Goal: Task Accomplishment & Management: Manage account settings

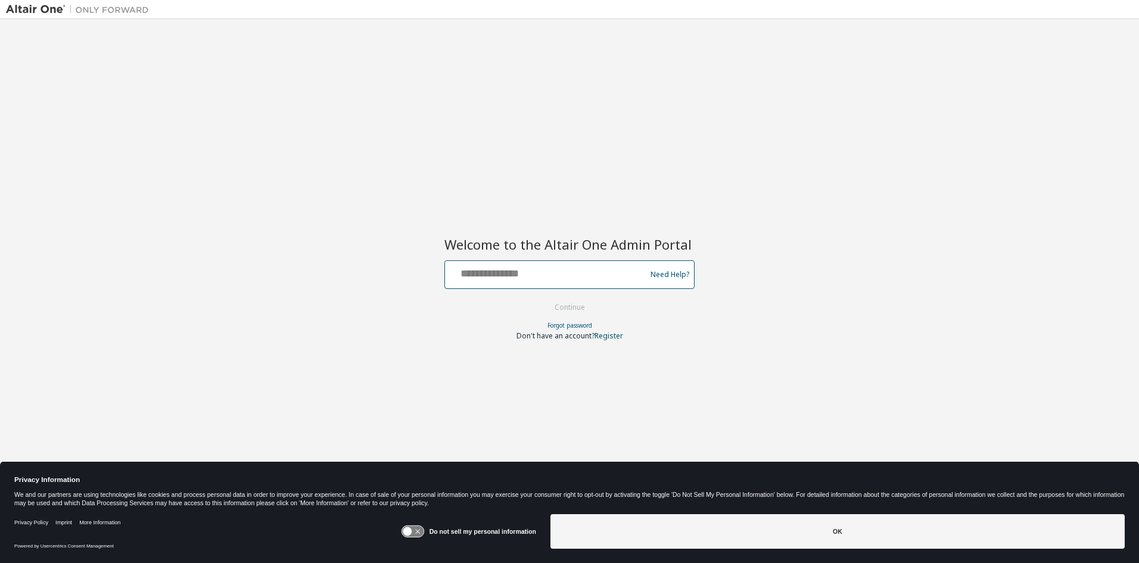
click at [500, 276] on input "text" at bounding box center [547, 271] width 195 height 17
type input "**********"
click at [583, 305] on button "Continue" at bounding box center [569, 308] width 55 height 18
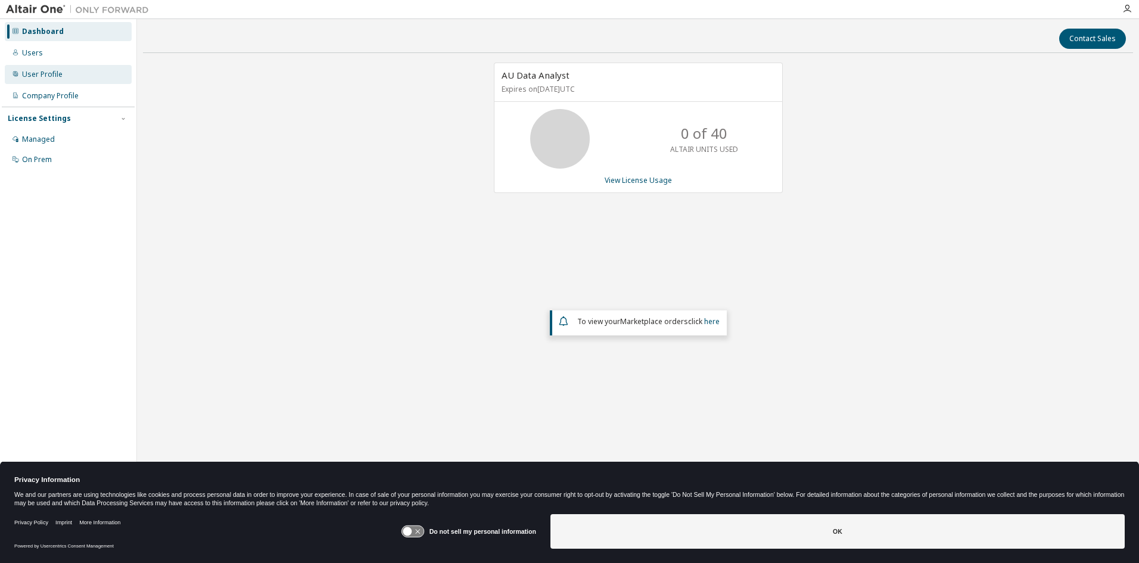
click at [36, 70] on div "User Profile" at bounding box center [42, 75] width 41 height 10
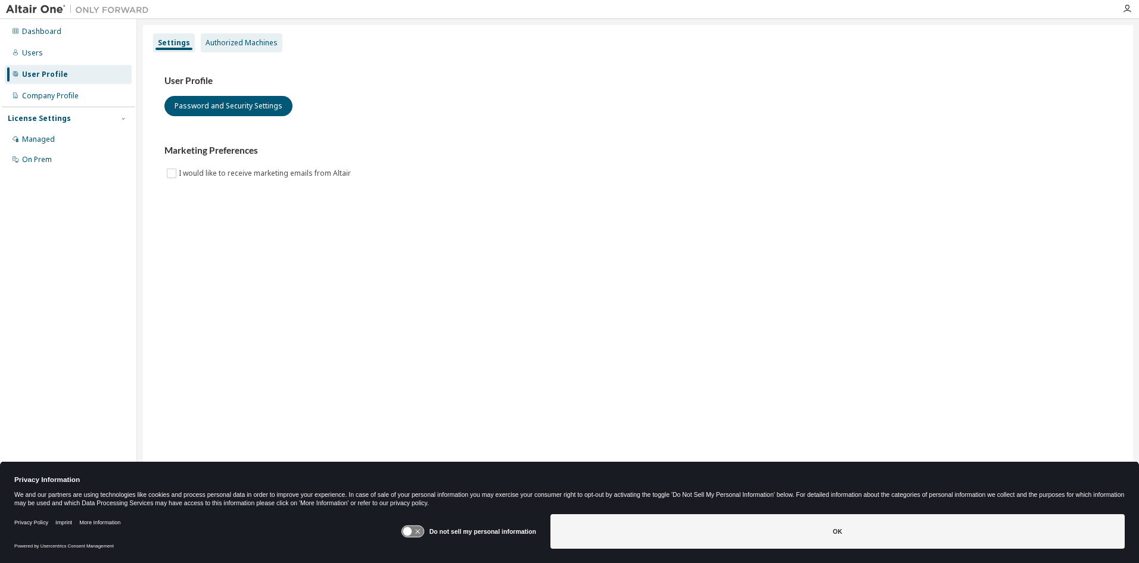
click at [220, 42] on div "Authorized Machines" at bounding box center [242, 43] width 72 height 10
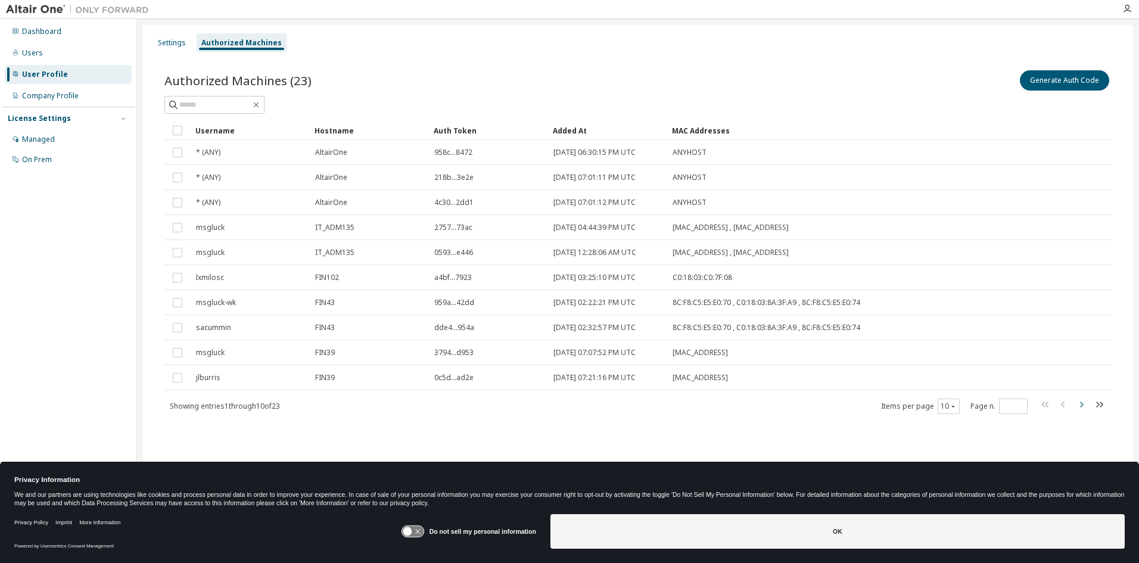
click at [1079, 404] on icon "button" at bounding box center [1082, 405] width 14 height 14
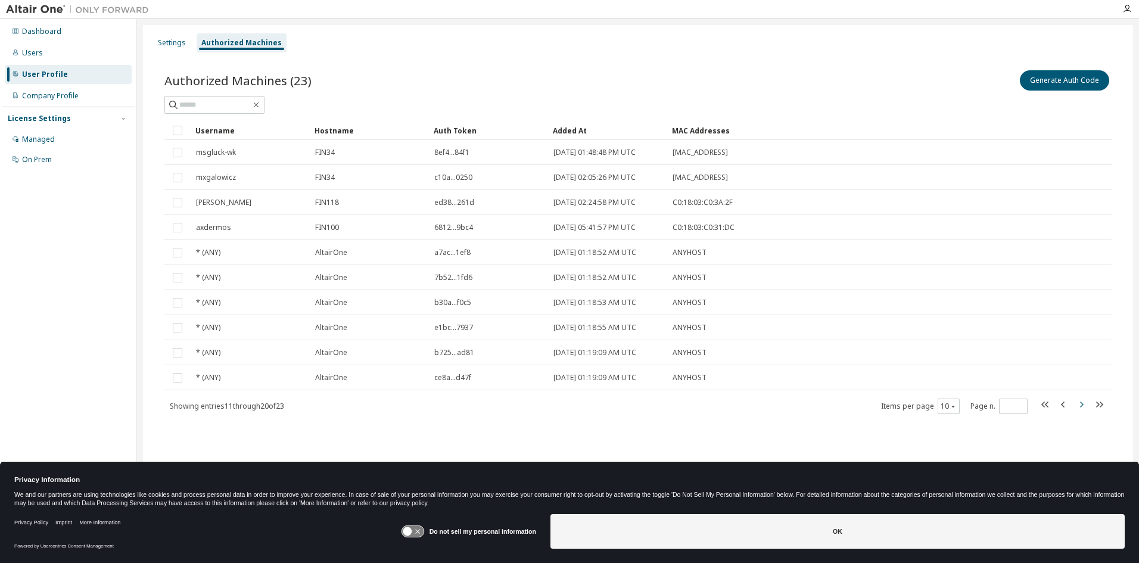
click at [1082, 404] on icon "button" at bounding box center [1082, 405] width 14 height 14
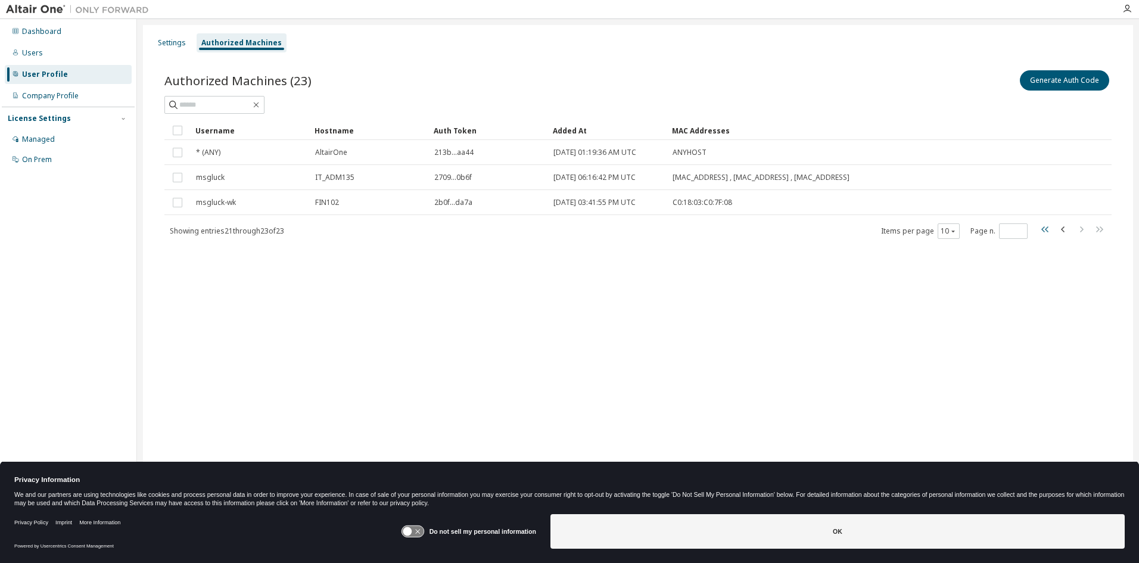
click at [1041, 230] on icon "button" at bounding box center [1046, 229] width 14 height 14
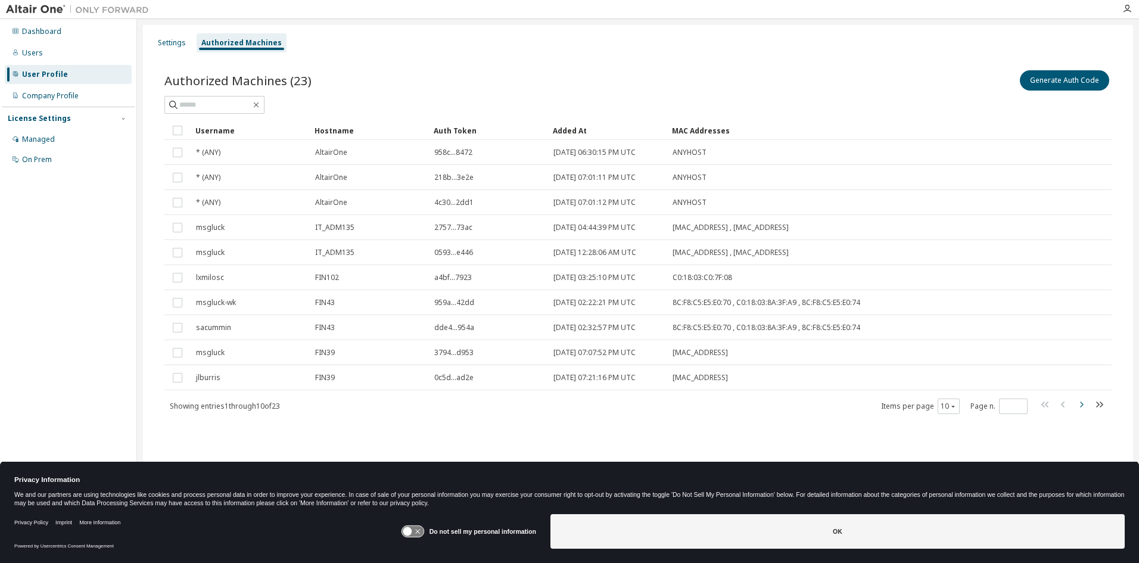
click at [1082, 403] on icon "button" at bounding box center [1082, 405] width 4 height 6
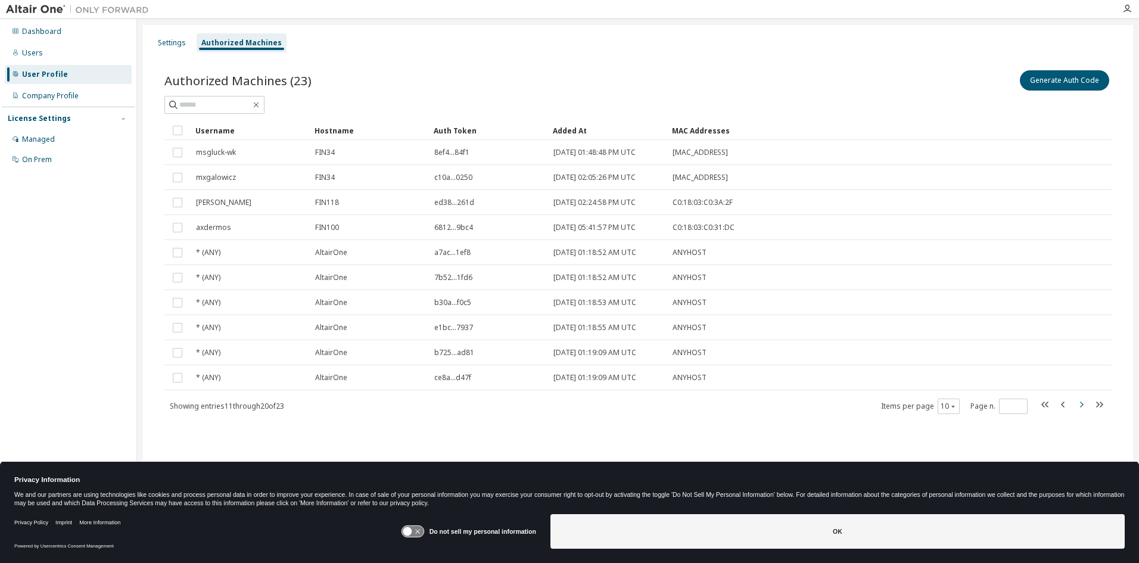
click at [1082, 403] on icon "button" at bounding box center [1082, 405] width 4 height 6
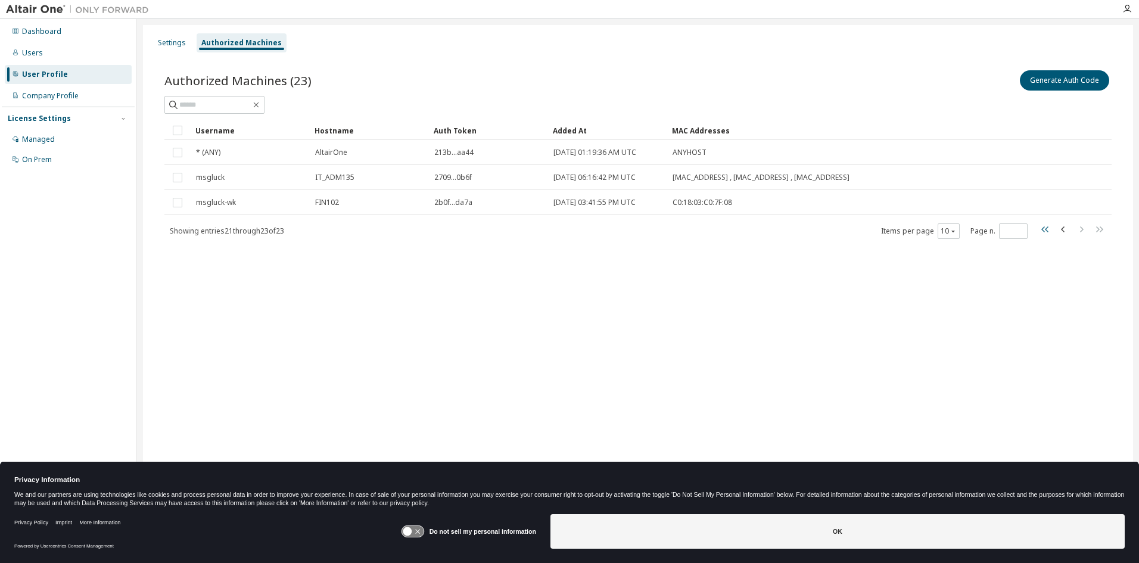
click at [1046, 226] on icon "button" at bounding box center [1046, 229] width 14 height 14
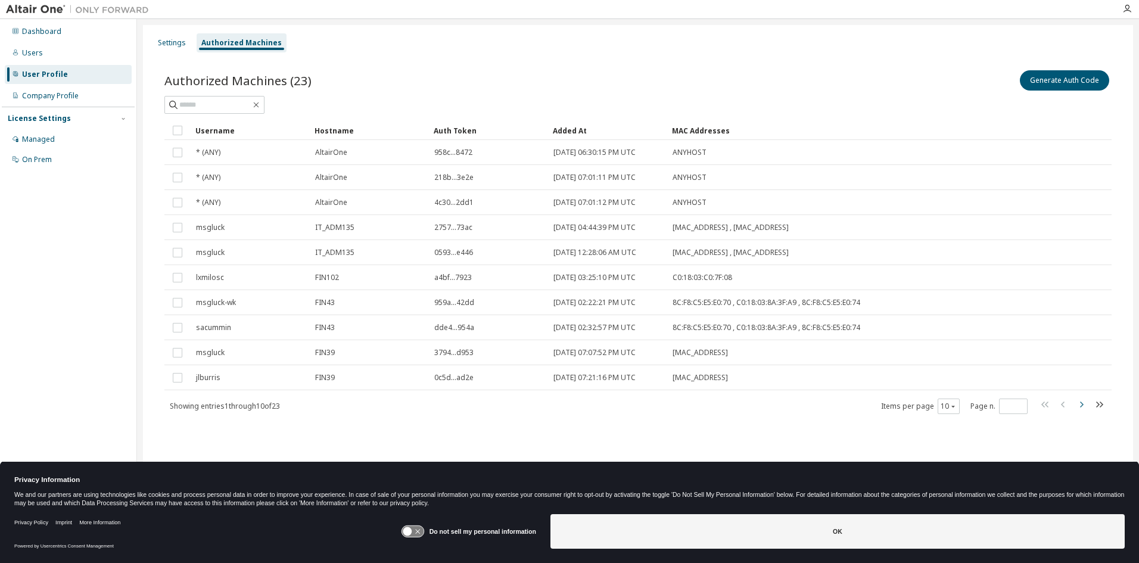
click at [1082, 398] on icon "button" at bounding box center [1082, 405] width 14 height 14
type input "*"
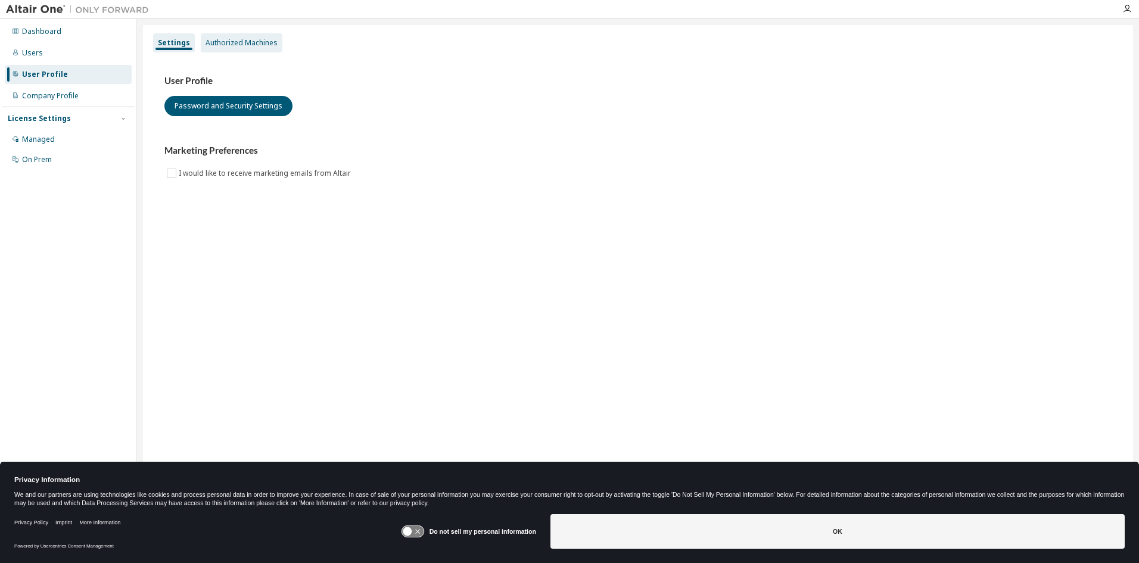
click at [243, 41] on div "Authorized Machines" at bounding box center [242, 43] width 72 height 10
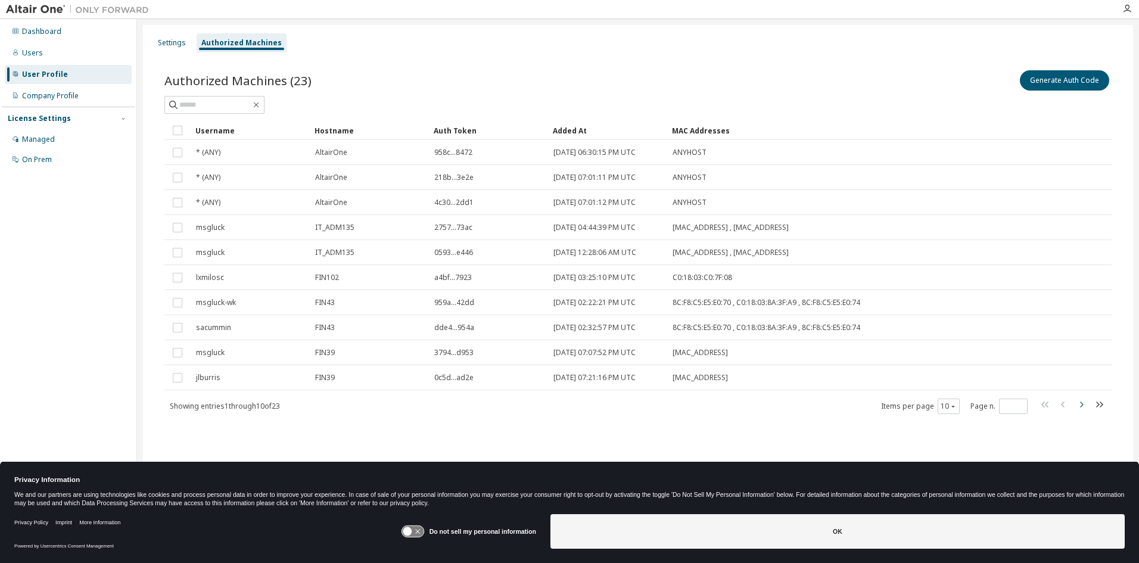
click at [1080, 404] on icon "button" at bounding box center [1082, 405] width 14 height 14
type input "*"
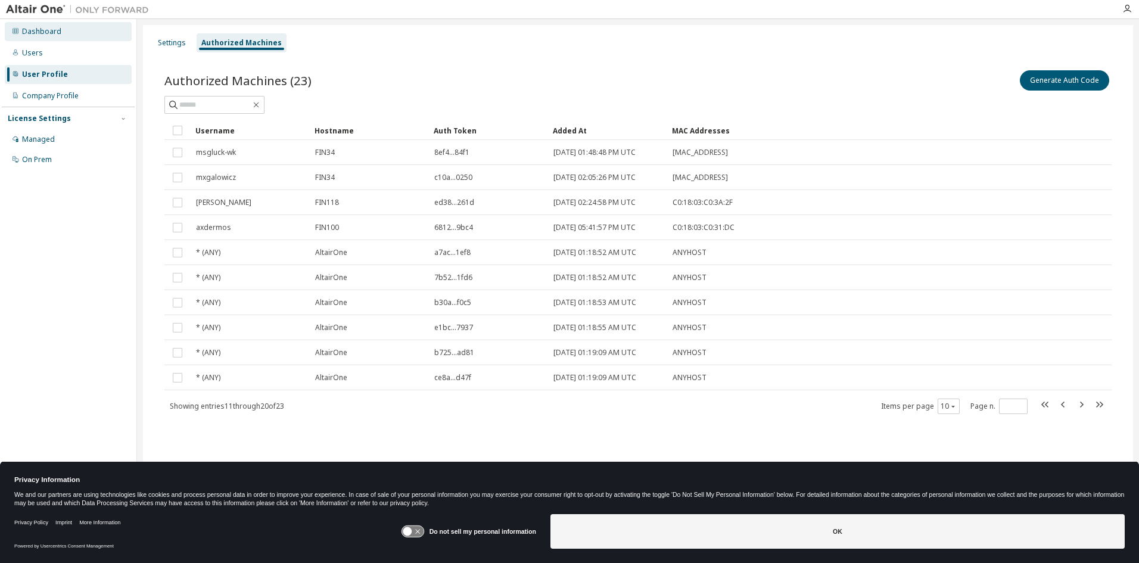
click at [22, 28] on div "Dashboard" at bounding box center [41, 32] width 39 height 10
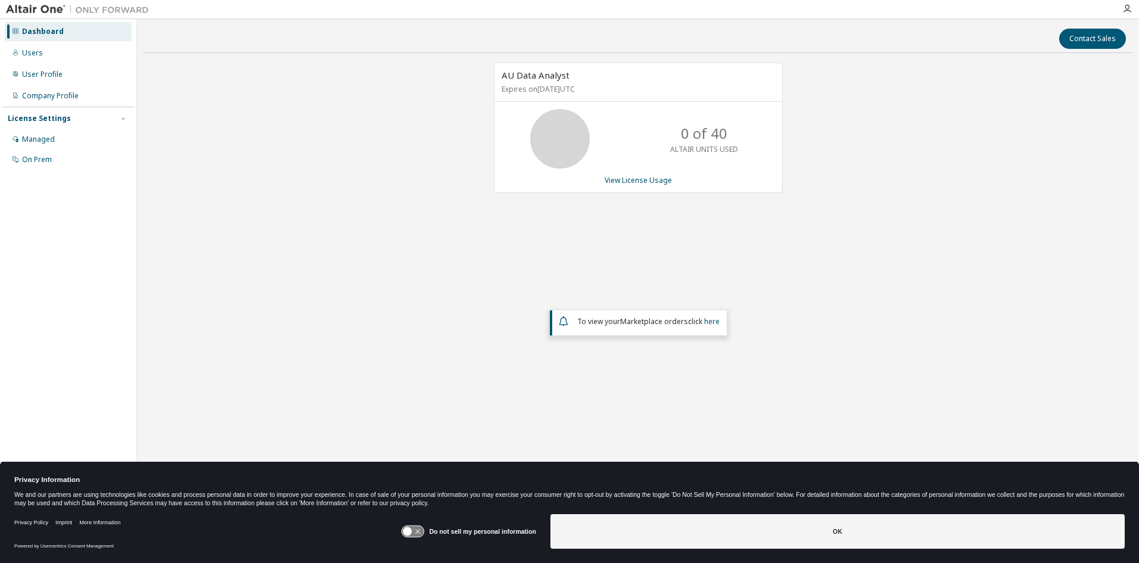
click at [417, 530] on icon at bounding box center [417, 532] width 5 height 5
click at [408, 528] on icon at bounding box center [413, 531] width 22 height 11
click at [423, 529] on icon at bounding box center [413, 531] width 22 height 11
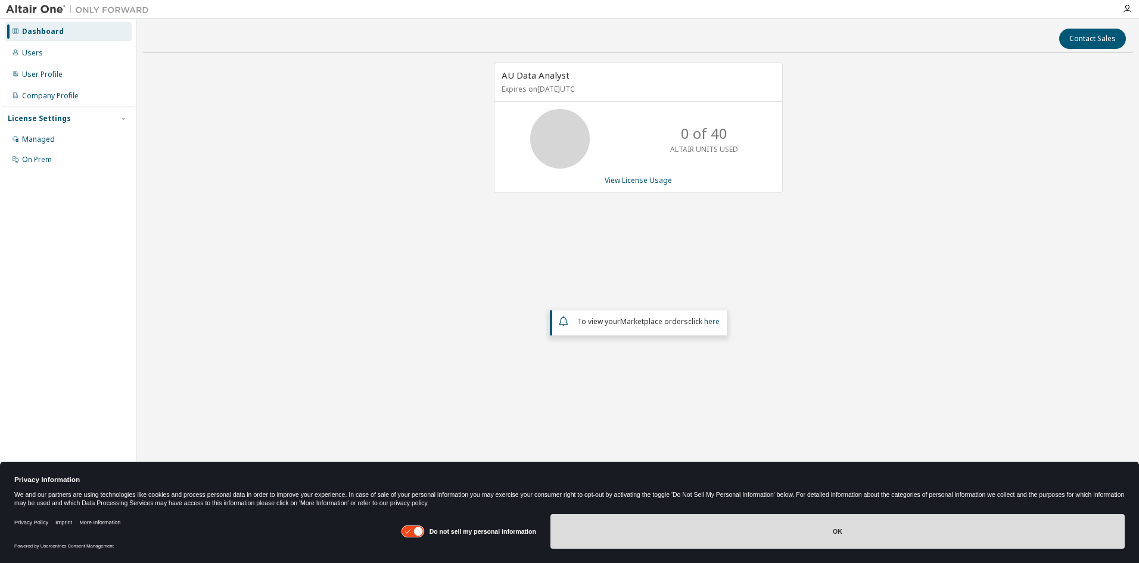
click at [847, 533] on button "OK" at bounding box center [838, 531] width 575 height 35
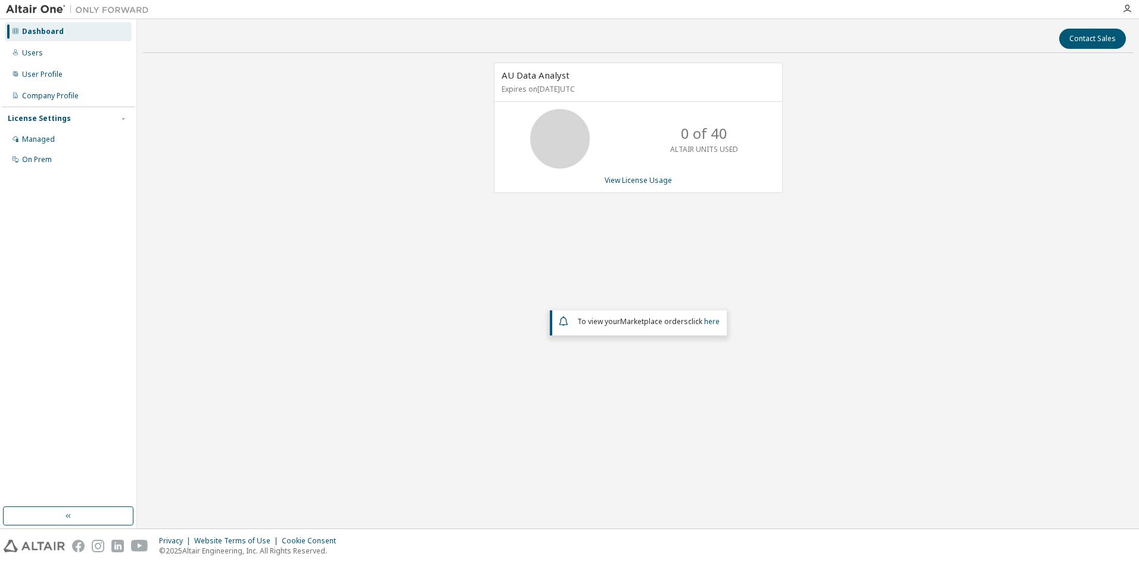
click at [847, 533] on div "Privacy Website Terms of Use Cookie Consent © 2025 Altair Engineering, Inc. All…" at bounding box center [569, 546] width 1139 height 34
click at [8, 4] on img at bounding box center [80, 10] width 149 height 12
click at [9, 26] on div "Dashboard" at bounding box center [68, 31] width 127 height 19
click at [27, 135] on div "Managed" at bounding box center [38, 140] width 33 height 10
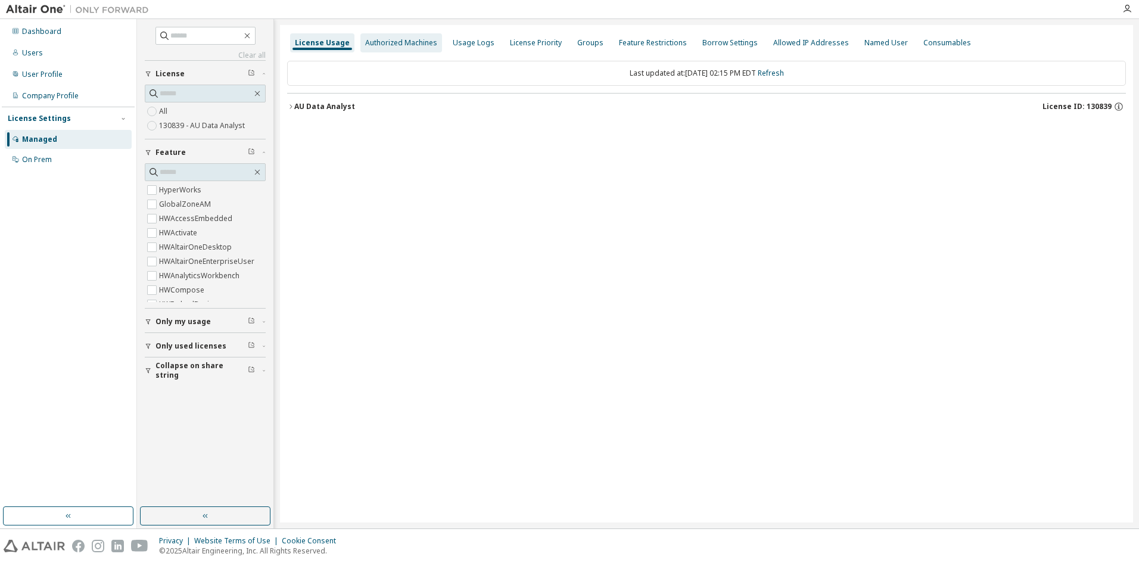
click at [426, 41] on div "Authorized Machines" at bounding box center [401, 43] width 72 height 10
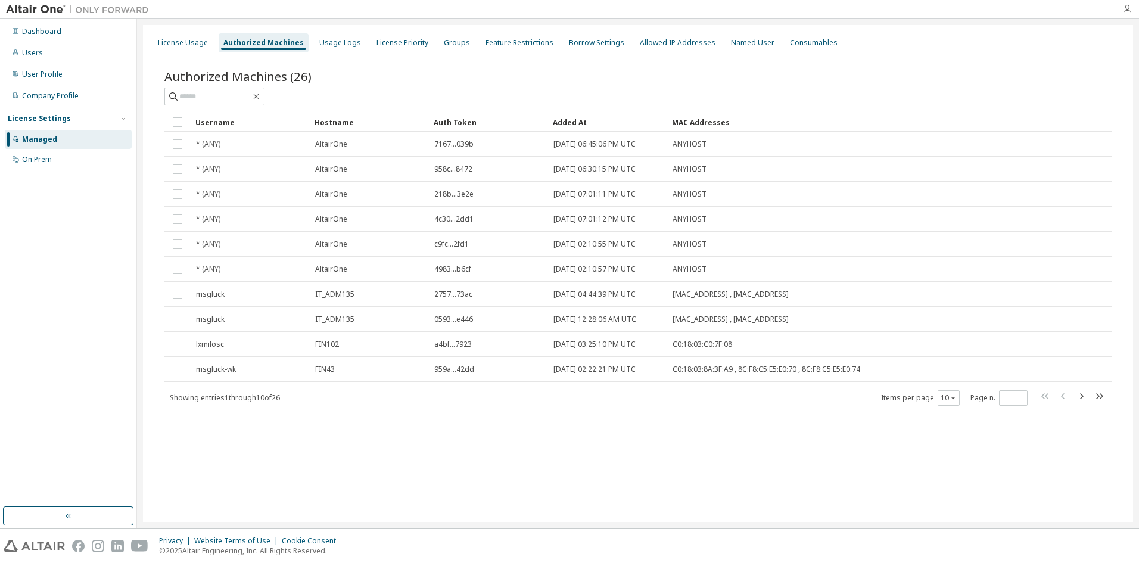
click at [1125, 10] on icon "button" at bounding box center [1128, 9] width 10 height 10
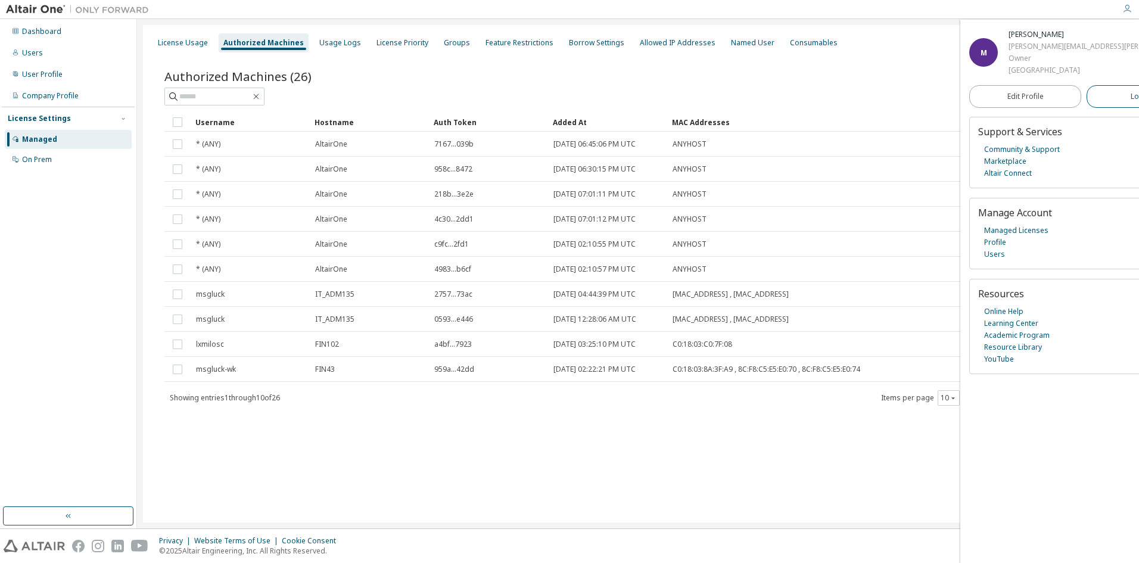
click at [1131, 103] on span "Logout" at bounding box center [1143, 97] width 24 height 12
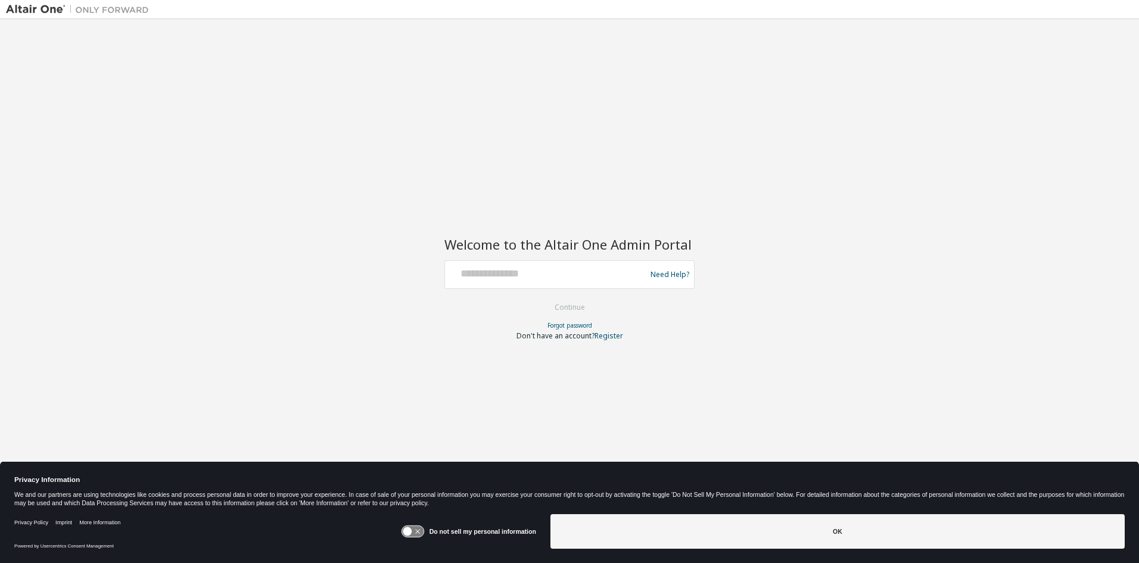
click at [496, 278] on input "text" at bounding box center [547, 271] width 195 height 17
click at [545, 281] on div at bounding box center [547, 274] width 195 height 23
click at [611, 278] on input "text" at bounding box center [547, 271] width 195 height 17
type input "**********"
click at [567, 303] on button "Continue" at bounding box center [569, 308] width 55 height 18
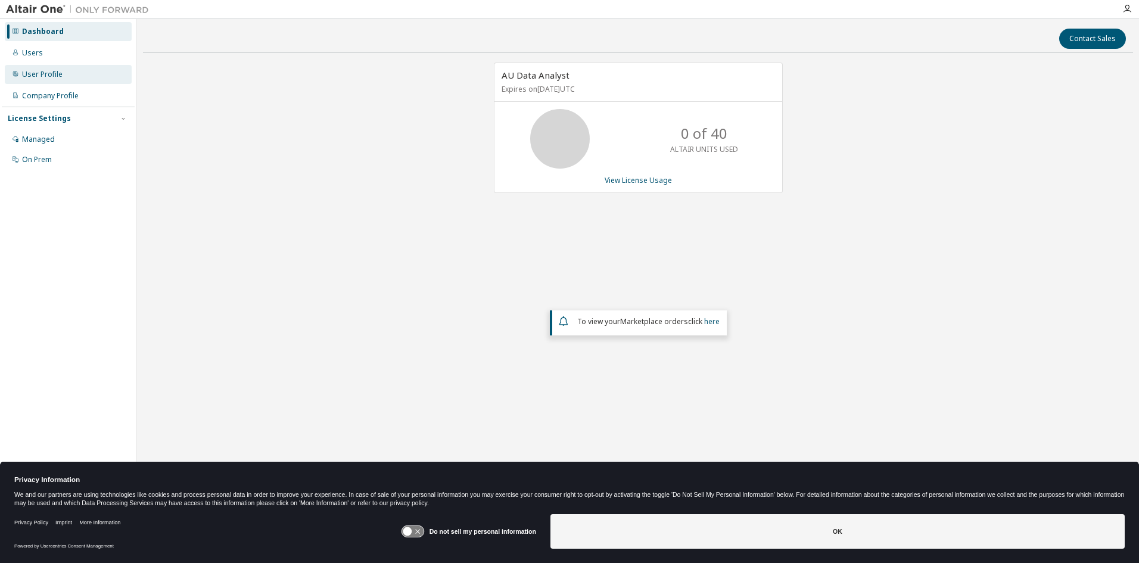
click at [29, 74] on div "User Profile" at bounding box center [42, 75] width 41 height 10
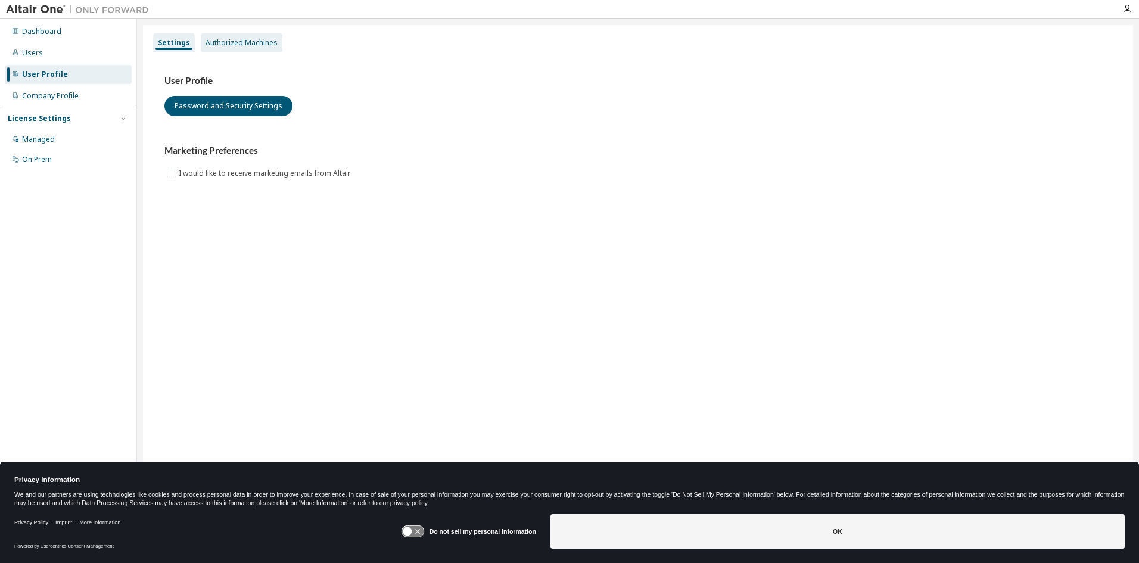
click at [232, 42] on div "Authorized Machines" at bounding box center [242, 43] width 72 height 10
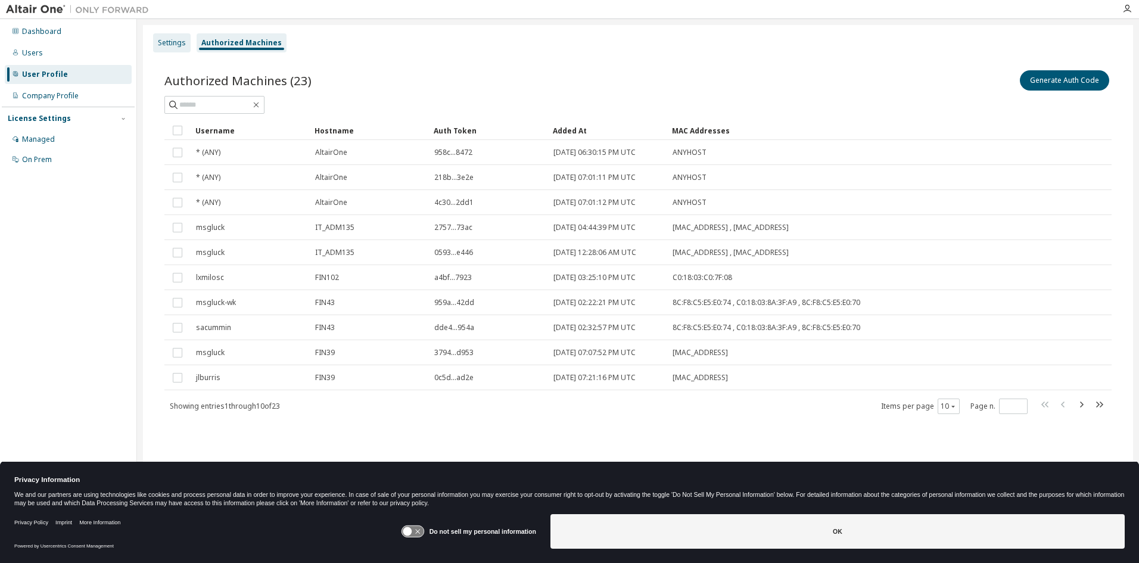
click at [169, 37] on div "Settings" at bounding box center [172, 42] width 38 height 19
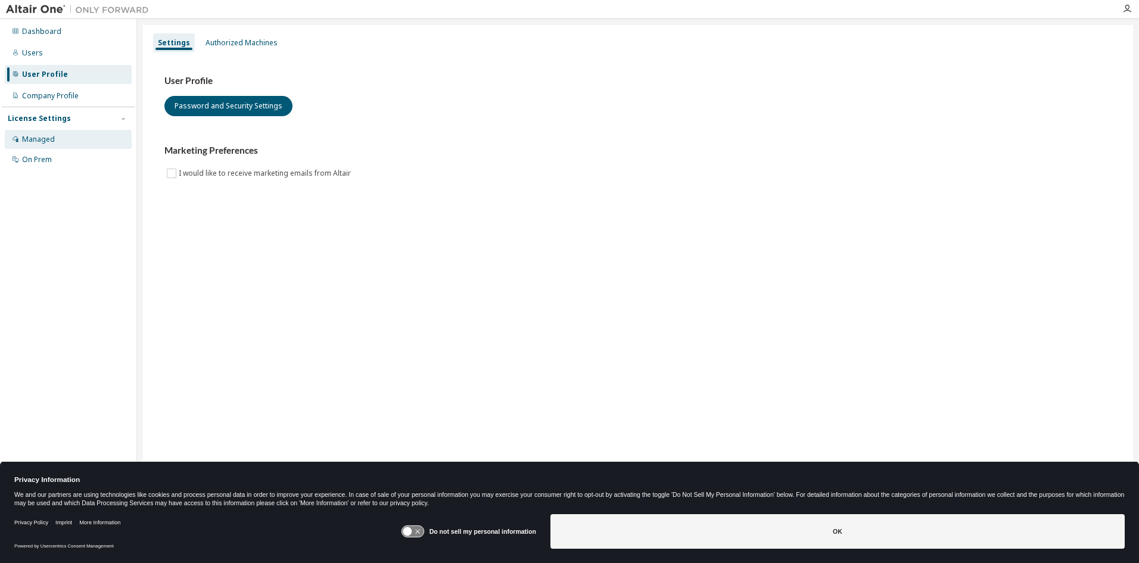
click at [14, 136] on icon at bounding box center [15, 138] width 7 height 7
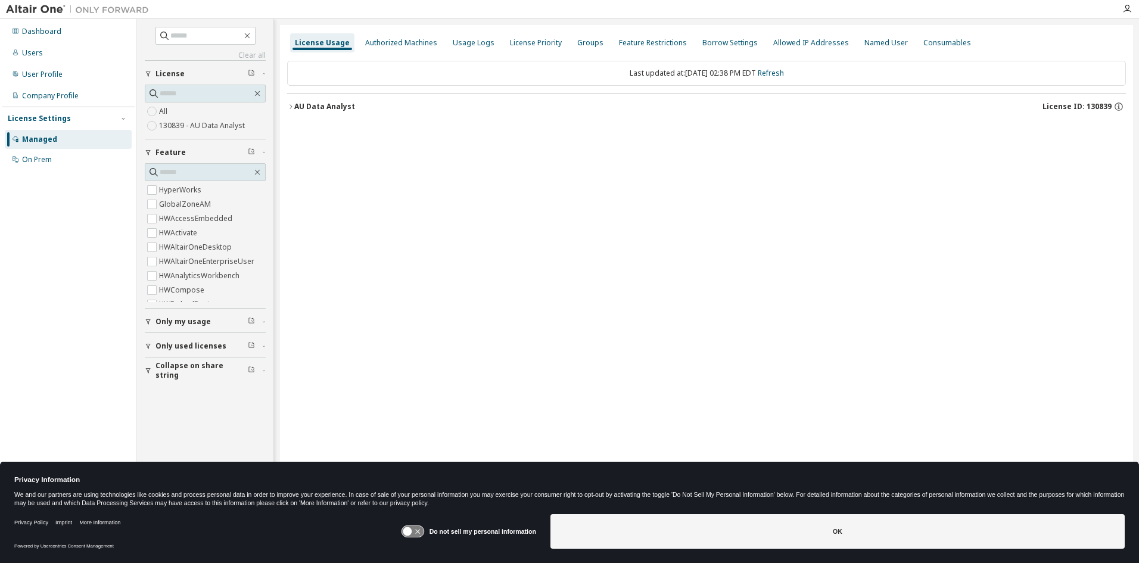
click at [213, 122] on label "130839 - AU Data Analyst" at bounding box center [203, 126] width 88 height 14
click at [463, 41] on div "Usage Logs" at bounding box center [474, 43] width 42 height 10
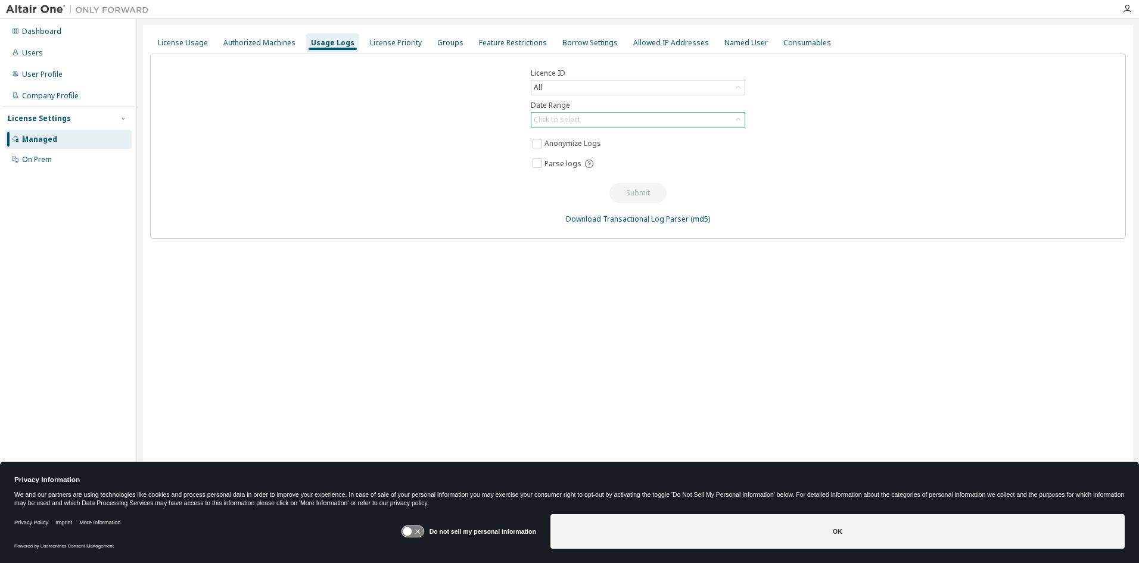
click at [550, 122] on div "Click to select" at bounding box center [557, 120] width 46 height 10
click at [551, 164] on li "Year to date" at bounding box center [637, 168] width 211 height 15
click at [641, 192] on button "Submit" at bounding box center [638, 193] width 57 height 20
click at [632, 190] on button "Submit" at bounding box center [638, 193] width 57 height 20
click at [645, 88] on div "All" at bounding box center [638, 87] width 213 height 14
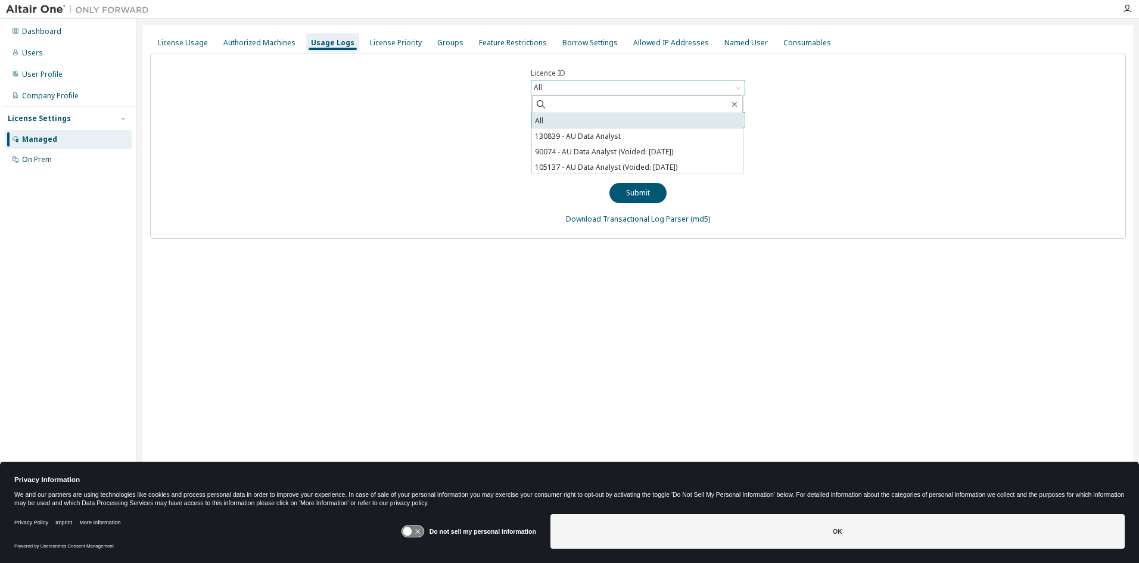
click at [543, 122] on li "All" at bounding box center [637, 120] width 211 height 15
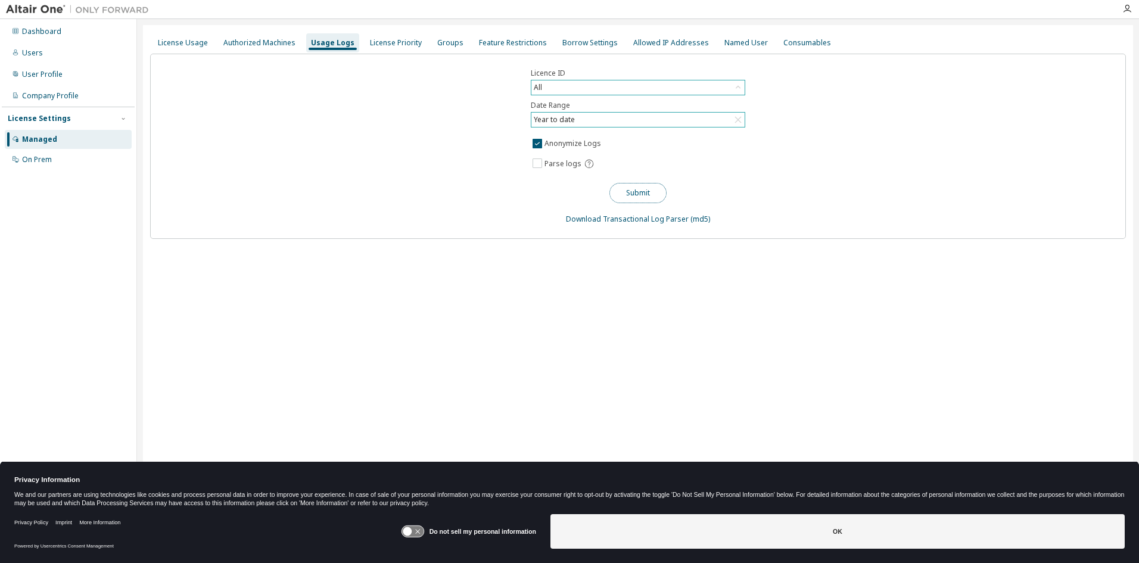
click at [649, 193] on button "Submit" at bounding box center [638, 193] width 57 height 20
click at [623, 219] on link "Download Transactional Log Parser" at bounding box center [627, 219] width 123 height 10
click at [1125, 7] on icon "button" at bounding box center [1128, 9] width 10 height 10
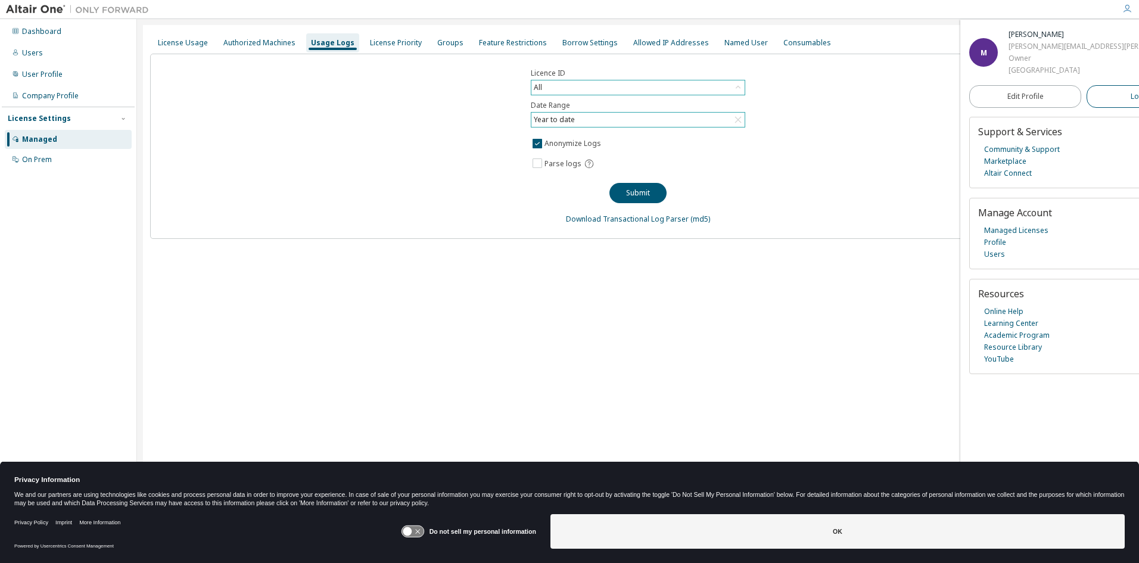
click at [1131, 103] on span "Logout" at bounding box center [1143, 97] width 24 height 12
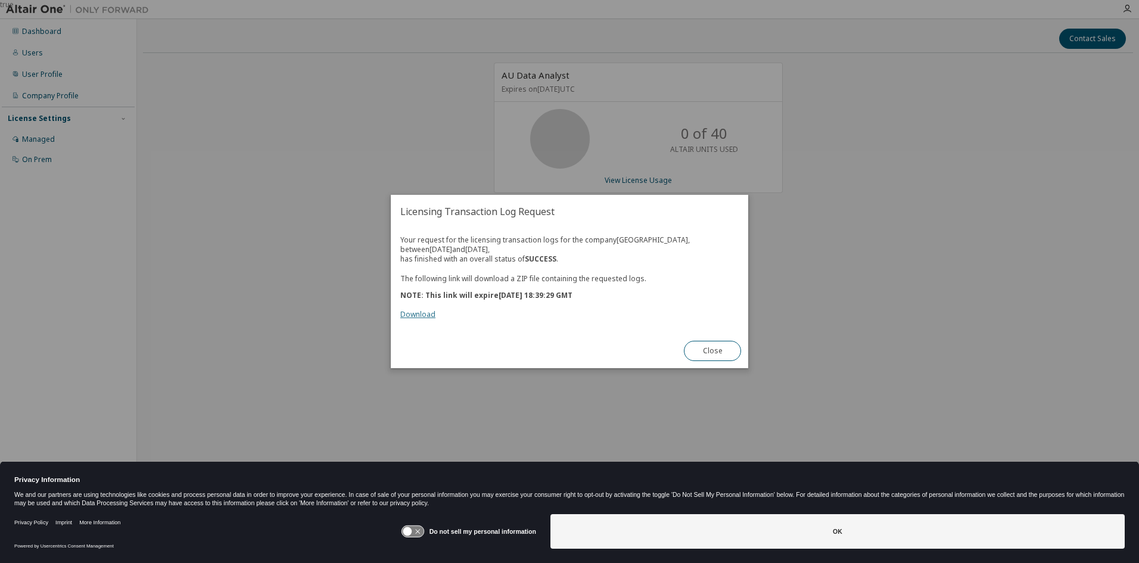
click at [417, 314] on link "Download" at bounding box center [417, 314] width 35 height 10
click at [707, 350] on button "Close" at bounding box center [712, 351] width 57 height 20
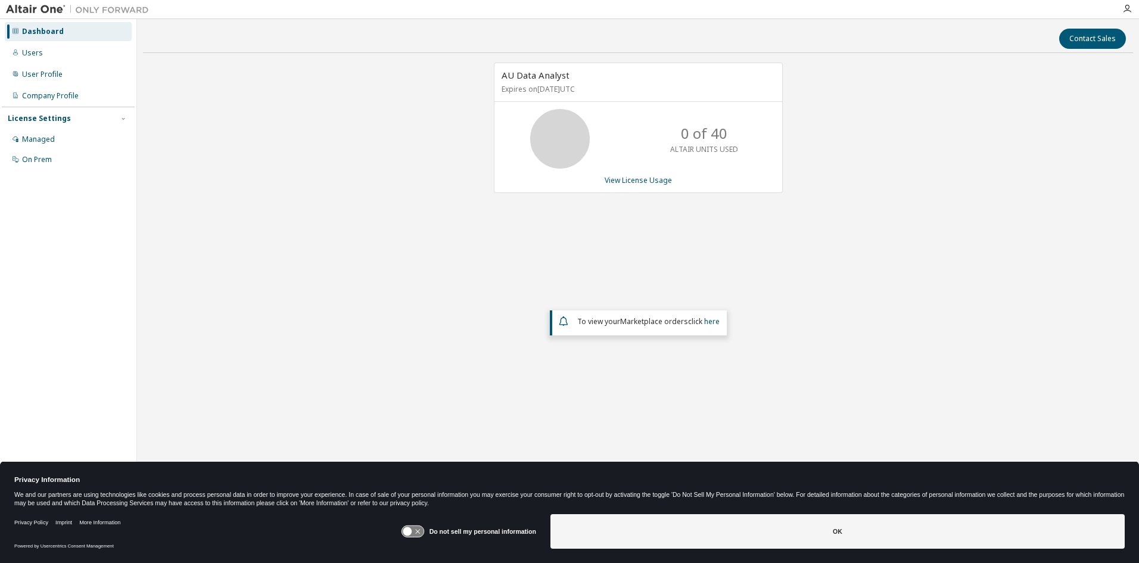
click at [1122, 6] on div at bounding box center [1128, 9] width 24 height 10
click at [1125, 8] on icon "button" at bounding box center [1128, 9] width 10 height 10
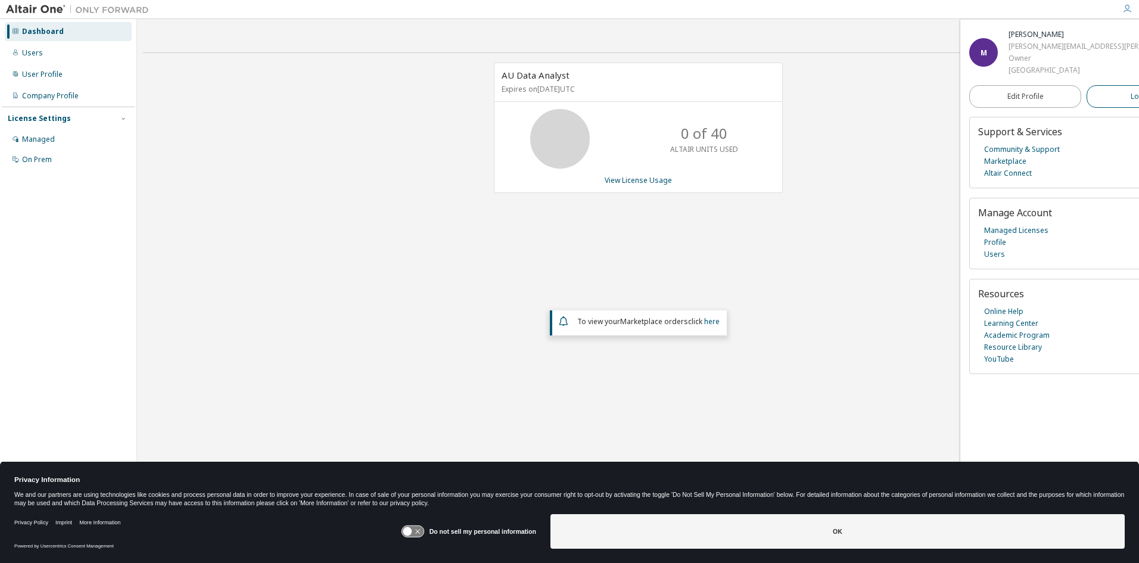
click at [1131, 103] on span "Logout" at bounding box center [1143, 97] width 24 height 12
